Goal: Task Accomplishment & Management: Manage account settings

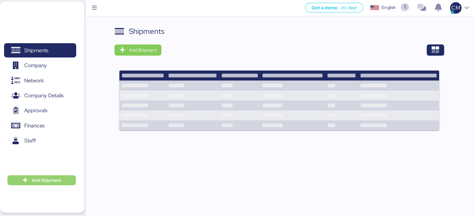
click at [28, 179] on icon "button" at bounding box center [25, 181] width 6 height 6
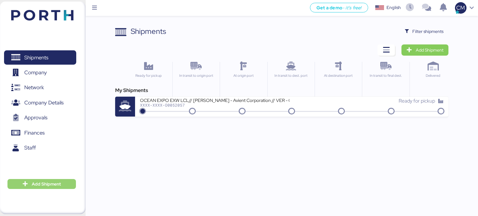
click at [19, 185] on span "Add Shipment" at bounding box center [41, 184] width 59 height 7
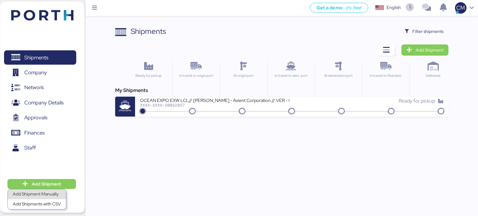
click at [31, 196] on div "Add Shipment Manually" at bounding box center [37, 194] width 48 height 9
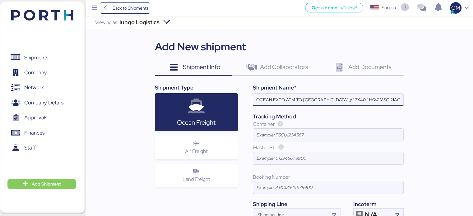
scroll to position [0, 8]
click at [348, 100] on input "OCEAN EXPO ATM TO [GEOGRAPHIC_DATA] // 12X40´ HQ// MSC 21AGO //" at bounding box center [328, 100] width 150 height 12
click at [364, 101] on input "OCEAN EXPO ATM TO [GEOGRAPHIC_DATA] // 18X40´ HQ// MSC 21AGO //" at bounding box center [328, 100] width 150 height 12
click at [387, 100] on input "OCEAN EXPO ATM TO [GEOGRAPHIC_DATA] // 18X40´HQ// MSC 21AGO //" at bounding box center [328, 100] width 150 height 12
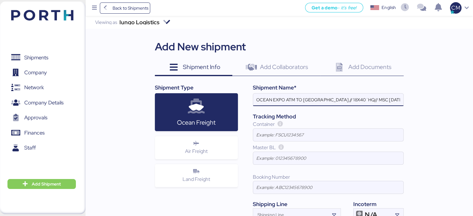
scroll to position [0, 2]
click at [392, 99] on input "OCEAN EXPO ATM TO [GEOGRAPHIC_DATA] // 18X40´HQ// MSC [DATE] //" at bounding box center [328, 100] width 150 height 12
drag, startPoint x: 390, startPoint y: 101, endPoint x: 429, endPoint y: 106, distance: 39.2
click at [429, 106] on div "Iungo Logistics Viewing as Iungo Logistics Add New shipment Shipment Info 0 Add…" at bounding box center [280, 139] width 388 height 247
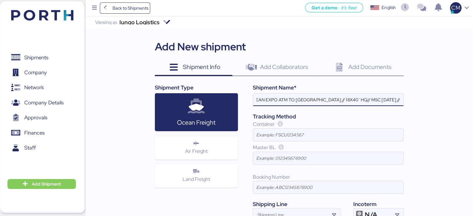
click at [396, 97] on input "OCEAN EXPO ATM TO [GEOGRAPHIC_DATA] // 18X40´HQ// MSC [DATE] //" at bounding box center [328, 100] width 150 height 12
click at [400, 100] on input "OCEAN EXPO ATM TO [GEOGRAPHIC_DATA] // 18X40´HQ// MSC [DATE] //" at bounding box center [328, 100] width 150 height 12
drag, startPoint x: 300, startPoint y: 98, endPoint x: 243, endPoint y: 101, distance: 57.3
click at [243, 101] on div "Shipment Name* OCEAN EXPO ATM TO [GEOGRAPHIC_DATA] // 18X40´HQ// MSC [DATE] Tra…" at bounding box center [321, 153] width 166 height 138
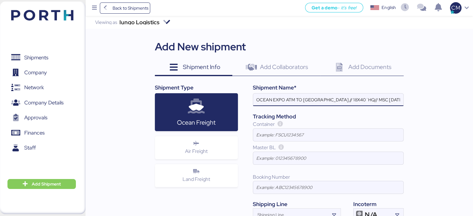
click at [255, 100] on input "OCEAN EXPO ATM TO [GEOGRAPHIC_DATA] // 18X40´HQ// MSC [DATE]" at bounding box center [328, 100] width 150 height 12
click at [354, 101] on input "OCEAN EXPO ATM TO [GEOGRAPHIC_DATA] // 18X40´HQ// MSC [DATE]" at bounding box center [328, 100] width 150 height 12
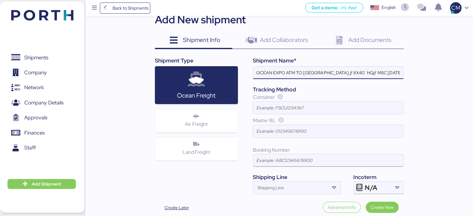
scroll to position [50, 0]
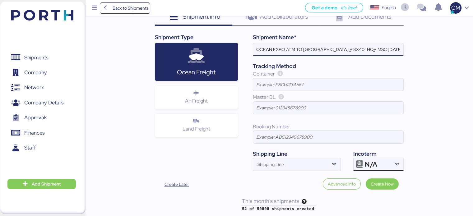
type input "OCEAN EXPO ATM TO [GEOGRAPHIC_DATA] // 8X40´HQ// MSC [DATE]"
click at [362, 165] on icon at bounding box center [359, 164] width 7 height 7
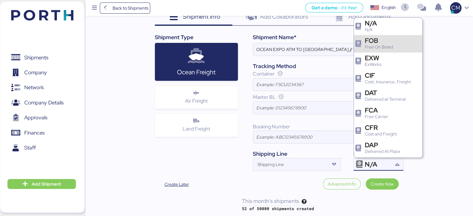
click at [376, 49] on div "Free On Board" at bounding box center [379, 47] width 28 height 7
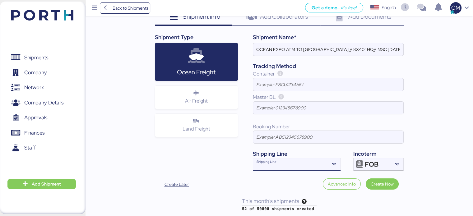
click at [298, 162] on div "Shipping Line" at bounding box center [291, 164] width 76 height 12
type input "MSC"
click at [269, 173] on div "MSC MEDU" at bounding box center [296, 177] width 87 height 12
click at [375, 183] on span "Create Now" at bounding box center [382, 184] width 23 height 7
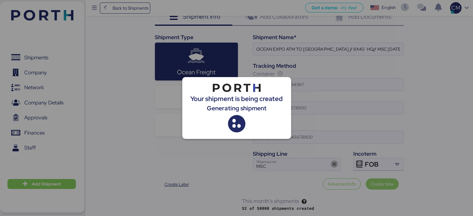
scroll to position [0, 0]
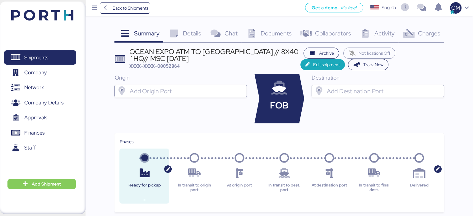
click at [181, 90] on input "search" at bounding box center [187, 90] width 116 height 7
click at [174, 66] on span "XXXX-XXXX-O0052064" at bounding box center [154, 66] width 50 height 6
copy span "O0052064"
click at [147, 93] on input "search" at bounding box center [187, 90] width 116 height 7
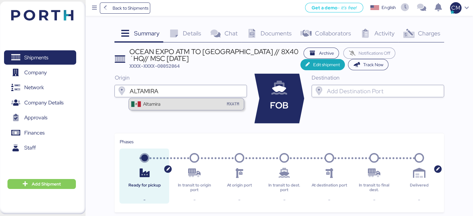
type input "ALTAMIRA"
click at [169, 101] on div "Altamira MXATM" at bounding box center [186, 104] width 115 height 12
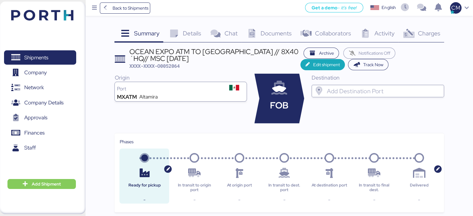
click at [339, 93] on input "search" at bounding box center [384, 90] width 116 height 7
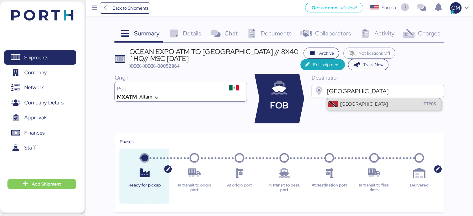
type input "[GEOGRAPHIC_DATA]"
click at [392, 108] on div "Puerto España TTPOS" at bounding box center [383, 104] width 115 height 12
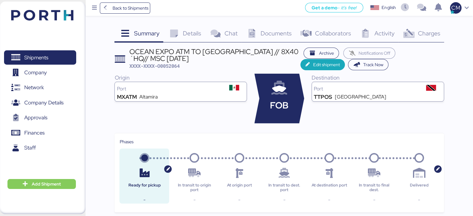
click at [192, 37] on div "Details 0" at bounding box center [184, 34] width 42 height 17
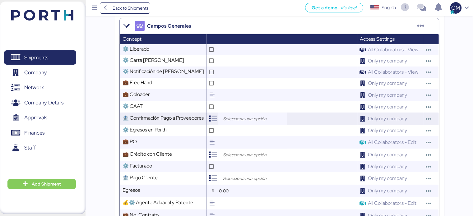
scroll to position [207, 0]
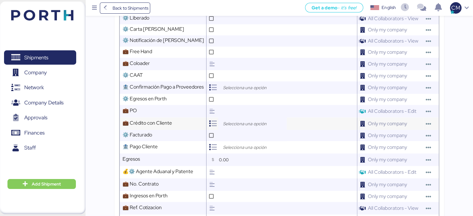
click at [228, 128] on input "search" at bounding box center [254, 123] width 65 height 7
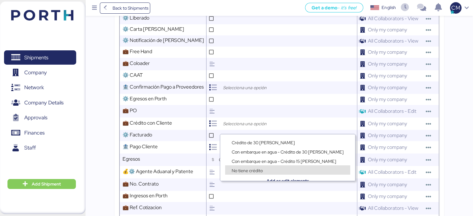
click at [242, 167] on div "No tiene crédito" at bounding box center [247, 170] width 34 height 6
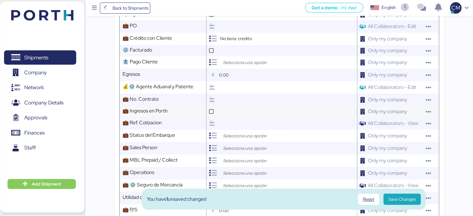
scroll to position [300, 0]
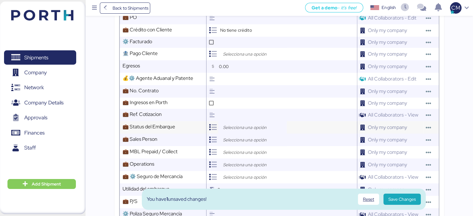
click at [234, 134] on div at bounding box center [253, 127] width 68 height 12
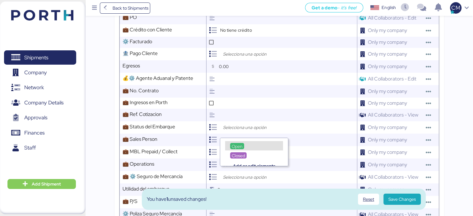
click at [235, 148] on div "Closed" at bounding box center [254, 152] width 68 height 9
click at [234, 147] on span "Open" at bounding box center [237, 147] width 11 height 6
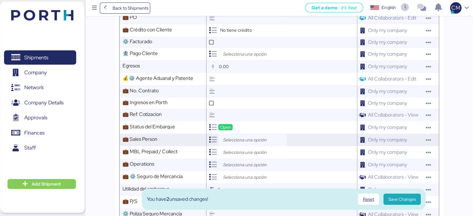
click at [235, 143] on input "search" at bounding box center [254, 139] width 65 height 7
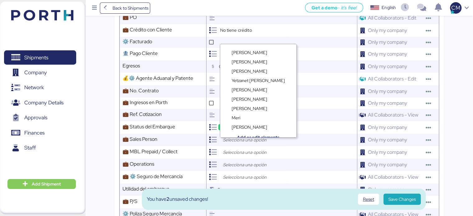
click at [239, 129] on div "Add or edit elements" at bounding box center [258, 132] width 76 height 9
click at [239, 128] on div "Add or edit elements" at bounding box center [258, 132] width 76 height 9
click at [235, 125] on span "[PERSON_NAME]" at bounding box center [249, 128] width 35 height 6
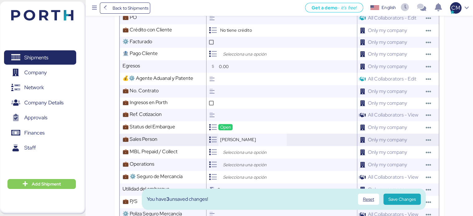
scroll to position [362, 0]
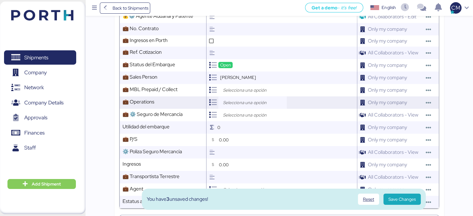
click at [232, 106] on input "search" at bounding box center [254, 102] width 65 height 7
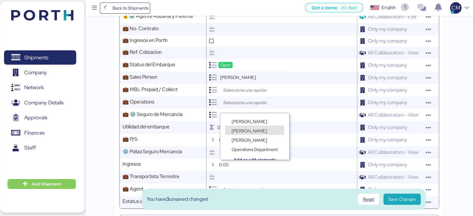
click at [238, 130] on span "[PERSON_NAME]" at bounding box center [249, 131] width 35 height 6
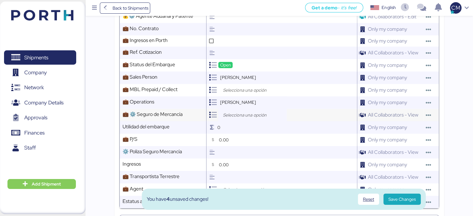
click at [240, 118] on input "search" at bounding box center [254, 114] width 65 height 7
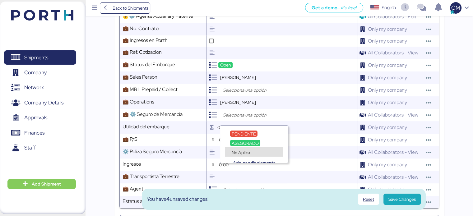
click at [241, 154] on div "Add or edit elements" at bounding box center [254, 158] width 68 height 9
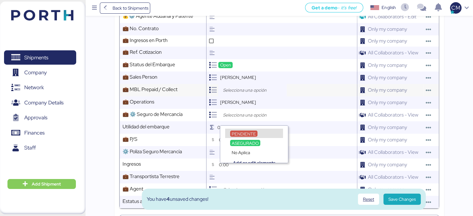
click at [237, 94] on input "search" at bounding box center [254, 90] width 65 height 7
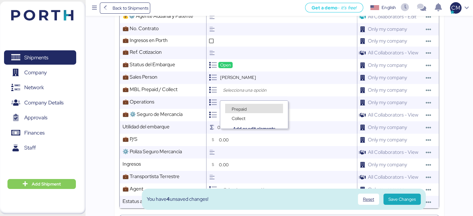
click at [237, 110] on span "Prepaid" at bounding box center [239, 109] width 15 height 6
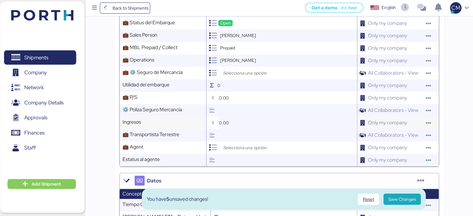
scroll to position [393, 0]
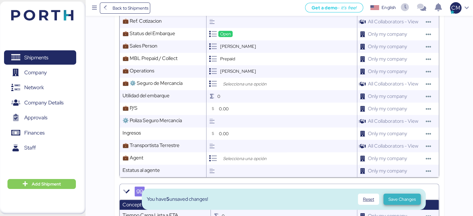
click at [399, 196] on span "Save Changes" at bounding box center [402, 199] width 27 height 7
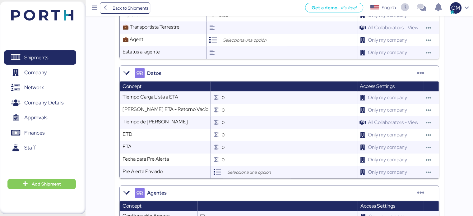
scroll to position [501, 0]
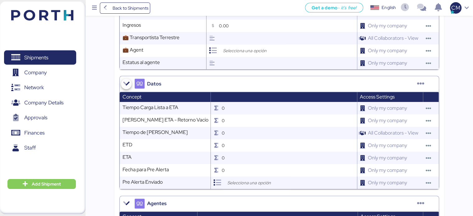
click at [129, 87] on icon "button" at bounding box center [126, 83] width 7 height 7
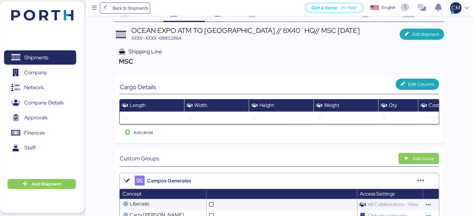
scroll to position [0, 0]
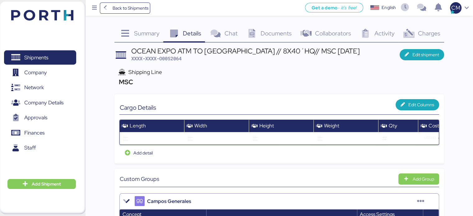
click at [229, 33] on span "Chat" at bounding box center [230, 33] width 13 height 8
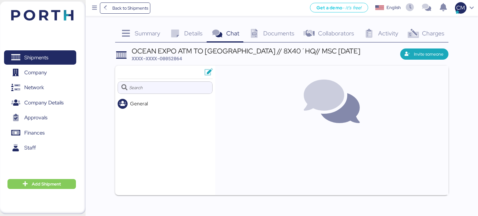
click at [265, 37] on div "Documents 0" at bounding box center [270, 34] width 55 height 17
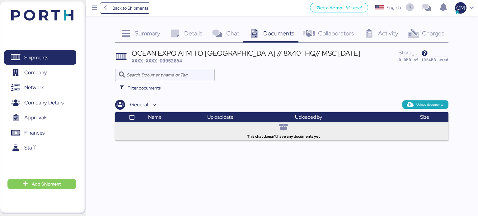
click at [313, 31] on icon at bounding box center [309, 33] width 13 height 9
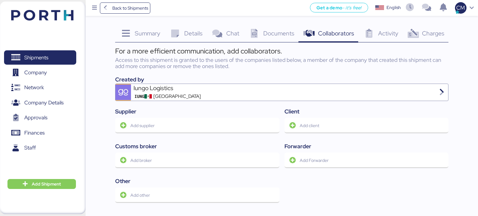
click at [393, 33] on span "Activity" at bounding box center [388, 33] width 20 height 8
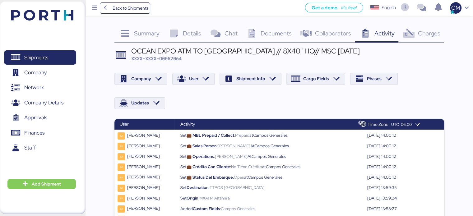
click at [150, 30] on span "Summary" at bounding box center [147, 33] width 26 height 8
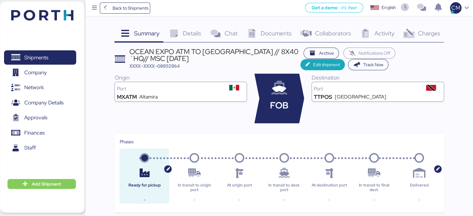
click at [190, 39] on div "Details 0" at bounding box center [184, 34] width 42 height 17
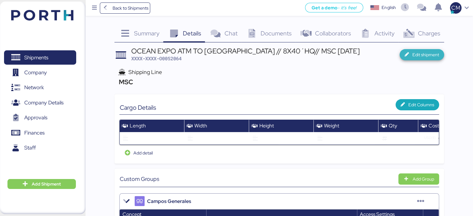
click at [412, 52] on span "Edit shipment" at bounding box center [422, 54] width 35 height 9
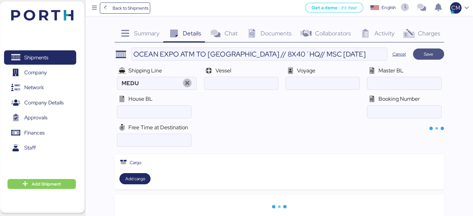
type input "MSC"
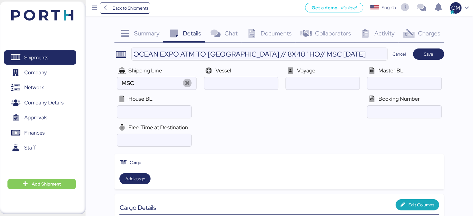
click at [278, 52] on input "OCEAN EXPO ATM TO [GEOGRAPHIC_DATA] // 8X40´HQ// MSC [DATE]" at bounding box center [260, 54] width 256 height 12
click at [283, 56] on input "OCEAN EXPO ATM TO [GEOGRAPHIC_DATA]//REMY GROUP // 8X40´HQ// MSC [DATE]" at bounding box center [260, 54] width 256 height 12
type input "OCEAN EXPO ATM TO [GEOGRAPHIC_DATA]// REMY GROUP // 8X40´HQ// MSC [DATE]"
click at [416, 52] on span "Save" at bounding box center [428, 54] width 31 height 11
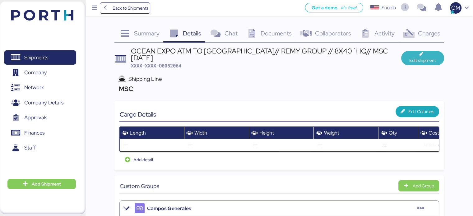
click at [429, 56] on span "Edit shipment" at bounding box center [423, 58] width 33 height 12
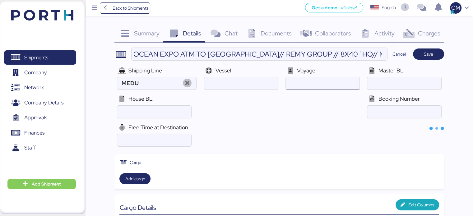
type input "MSC"
click at [137, 33] on span "Summary" at bounding box center [147, 33] width 26 height 8
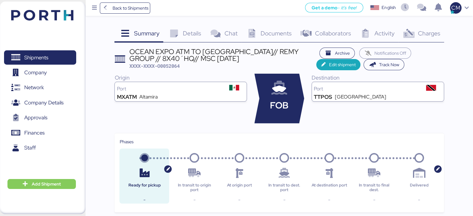
click at [187, 109] on div "Origin Port MXATM [GEOGRAPHIC_DATA]" at bounding box center [181, 99] width 133 height 50
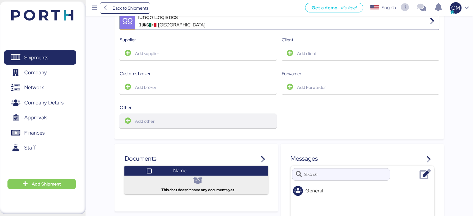
scroll to position [313, 0]
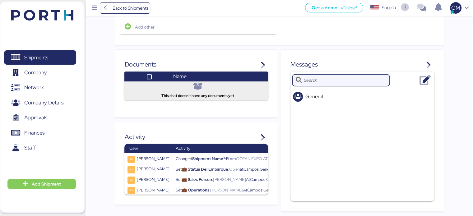
click at [321, 79] on input "text" at bounding box center [345, 80] width 83 height 12
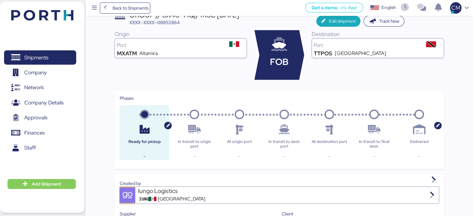
scroll to position [0, 0]
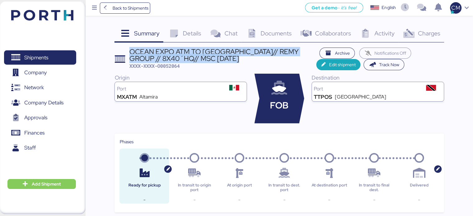
drag, startPoint x: 130, startPoint y: 51, endPoint x: 242, endPoint y: 58, distance: 111.4
click at [242, 58] on div "OCEAN EXPO ATM TO [GEOGRAPHIC_DATA]// REMY GROUP // 8X40´HQ// MSC [DATE]" at bounding box center [222, 55] width 187 height 14
copy div "OCEAN EXPO ATM TO [GEOGRAPHIC_DATA]// REMY GROUP // 8X40´HQ// MSC [DATE]"
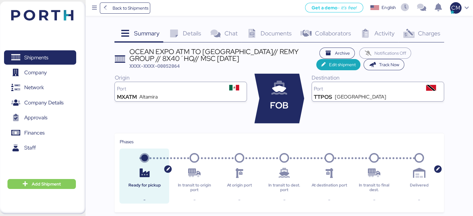
click at [173, 65] on span "XXXX-XXXX-O0052064" at bounding box center [154, 66] width 50 height 6
click at [172, 65] on span "XXXX-XXXX-O0052064" at bounding box center [154, 66] width 50 height 6
click at [178, 65] on span "XXXX-XXXX-O0052064" at bounding box center [154, 66] width 50 height 6
click at [184, 115] on div "Origin Port MXATM [GEOGRAPHIC_DATA]" at bounding box center [181, 99] width 133 height 50
